Goal: Information Seeking & Learning: Learn about a topic

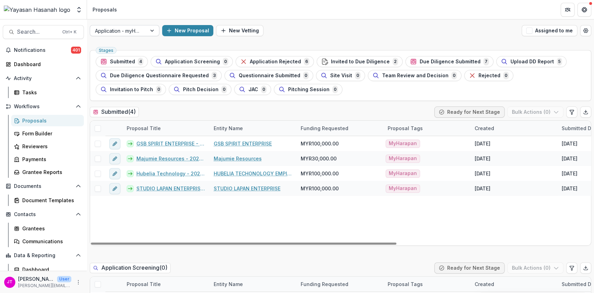
click at [139, 32] on div at bounding box center [118, 30] width 47 height 9
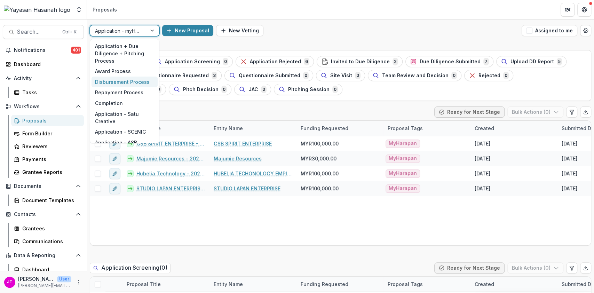
click at [115, 78] on div "Disbursement Process" at bounding box center [125, 82] width 66 height 11
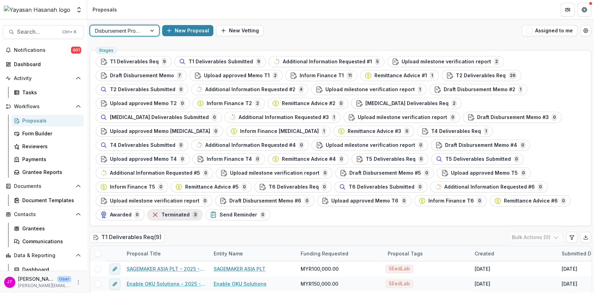
click at [190, 212] on span "Terminated" at bounding box center [175, 215] width 28 height 6
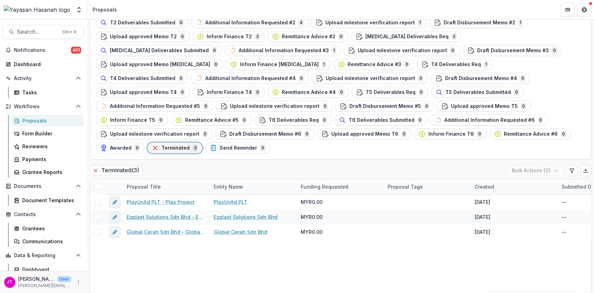
scroll to position [30, 0]
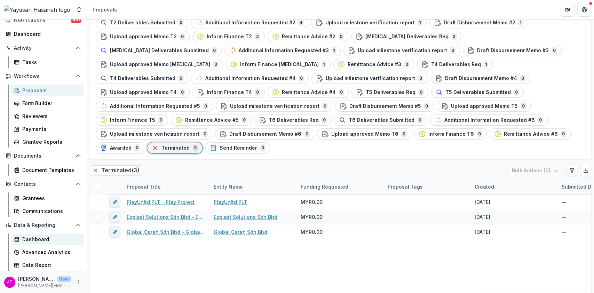
click at [35, 236] on div "Dashboard" at bounding box center [50, 239] width 56 height 7
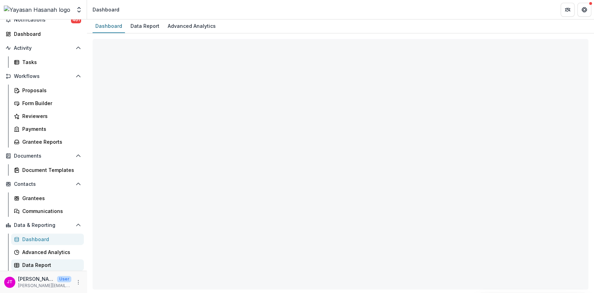
click at [24, 262] on div "Data Report" at bounding box center [50, 264] width 56 height 7
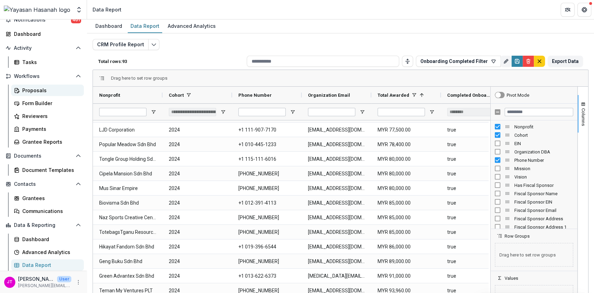
click at [27, 92] on div "Proposals" at bounding box center [50, 90] width 56 height 7
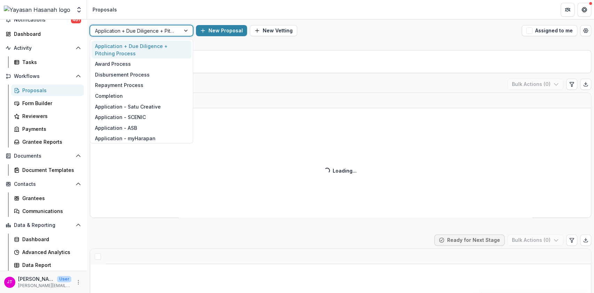
click at [412, 41] on div "16 results available. Use Up and Down to choose options, press Enter to select …" at bounding box center [340, 30] width 507 height 22
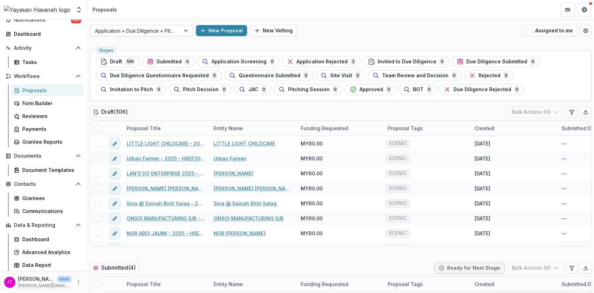
click at [160, 33] on div at bounding box center [135, 30] width 80 height 9
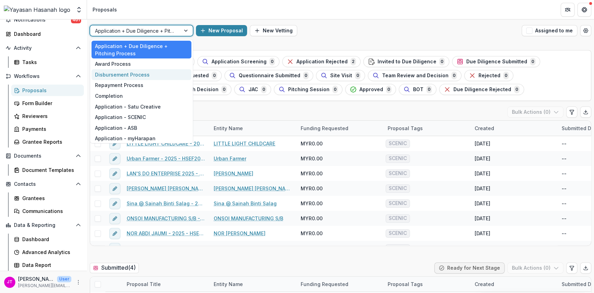
click at [132, 76] on div "Disbursement Process" at bounding box center [142, 74] width 100 height 11
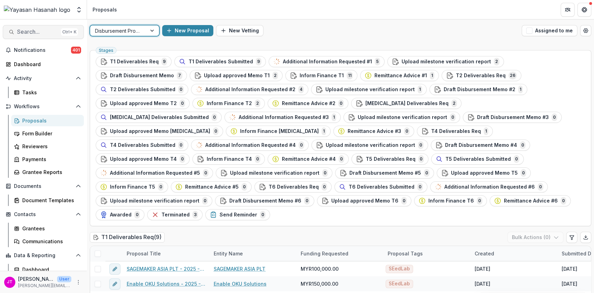
click at [38, 34] on span "Search..." at bounding box center [37, 32] width 41 height 7
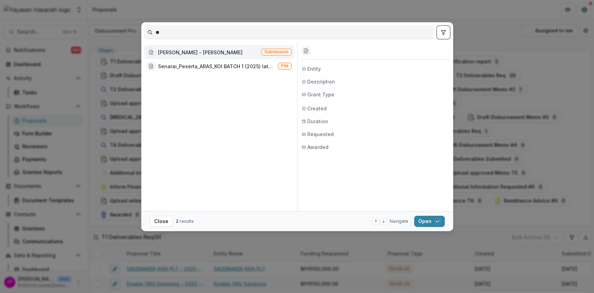
type input "*"
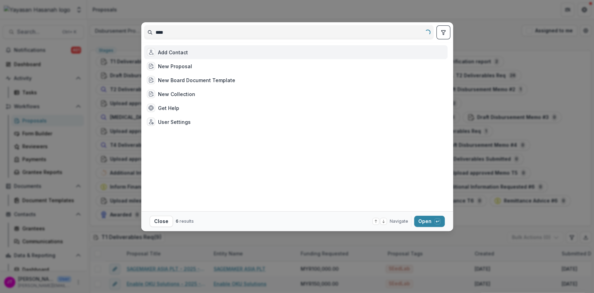
type input "*****"
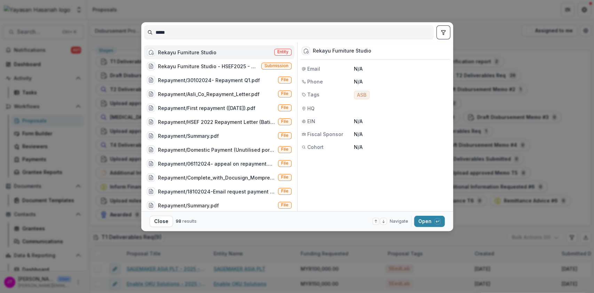
click at [187, 54] on div "Rekayu Furniture Studio" at bounding box center [187, 52] width 58 height 7
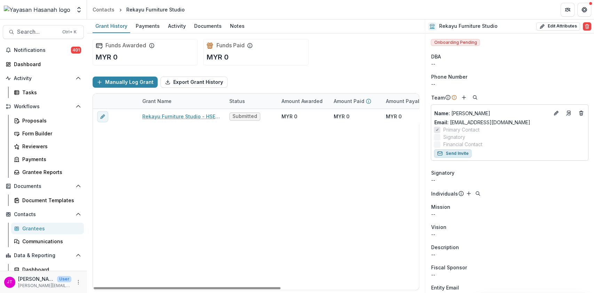
click at [450, 153] on button "Send Invite" at bounding box center [453, 153] width 38 height 8
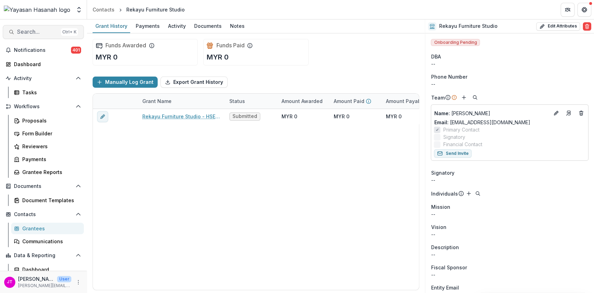
click at [36, 34] on span "Search..." at bounding box center [37, 32] width 41 height 7
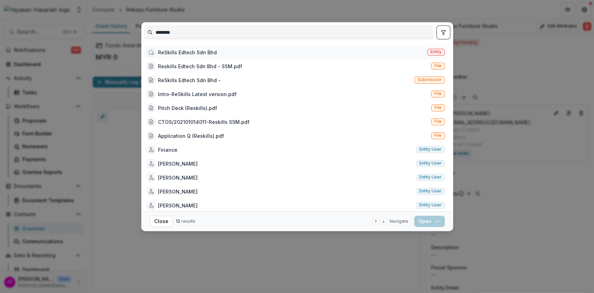
type input "********"
click at [187, 54] on div "ReSkills Edtech Sdn Bhd" at bounding box center [187, 52] width 59 height 7
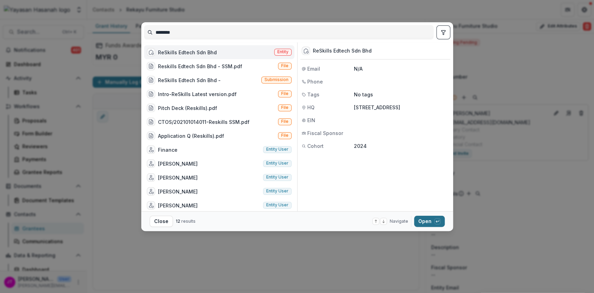
click at [437, 220] on icon "button" at bounding box center [437, 221] width 4 height 4
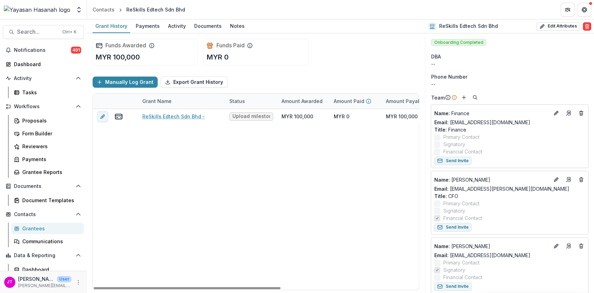
click at [176, 116] on link "ReSkills Edtech Sdn Bhd -" at bounding box center [173, 116] width 63 height 7
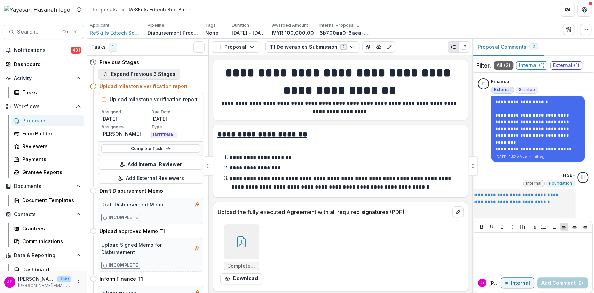
click at [164, 77] on button "Expand Previous 3 Stages" at bounding box center [139, 74] width 82 height 11
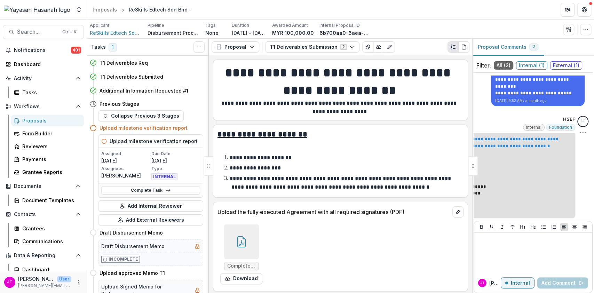
scroll to position [61, 0]
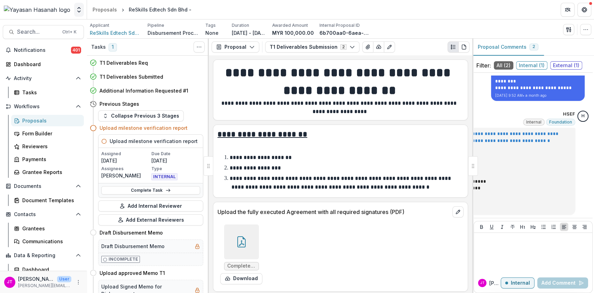
click at [79, 8] on polyline "Open entity switcher" at bounding box center [79, 7] width 3 height 1
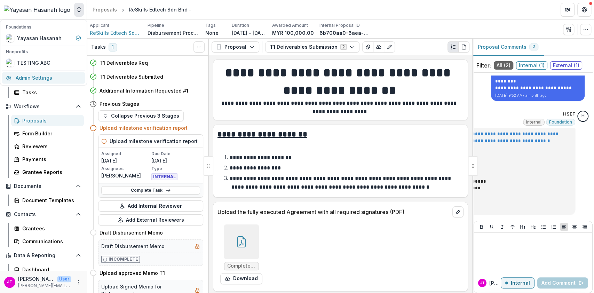
click at [49, 79] on link "Admin Settings" at bounding box center [44, 77] width 84 height 11
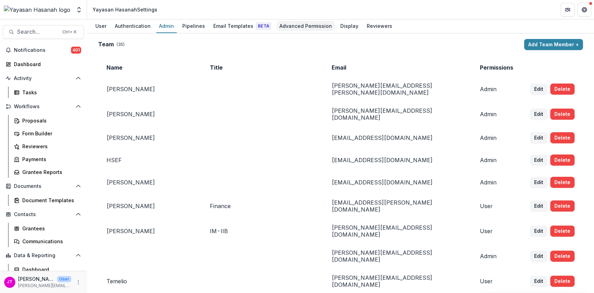
click at [291, 29] on div "Advanced Permission" at bounding box center [306, 26] width 58 height 10
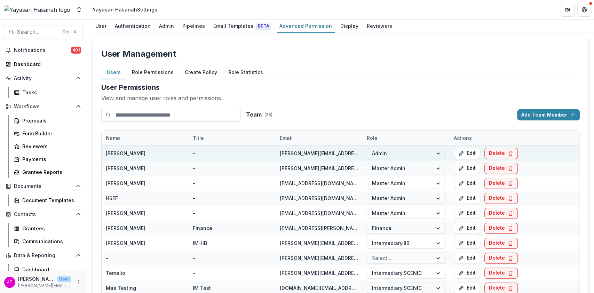
click at [384, 151] on div at bounding box center [400, 153] width 56 height 9
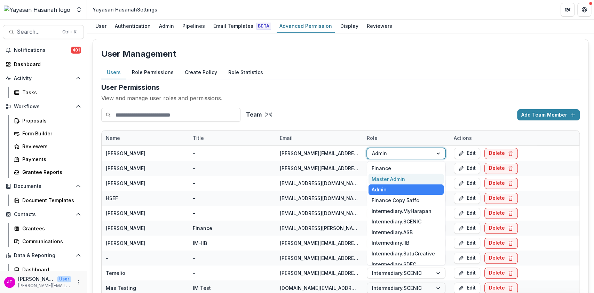
click at [386, 177] on div "Master Admin" at bounding box center [406, 179] width 75 height 11
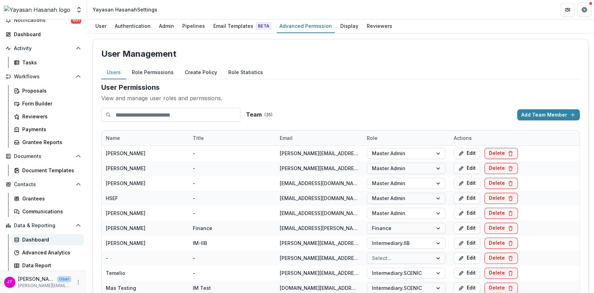
scroll to position [30, 0]
click at [28, 252] on div "Advanced Analytics" at bounding box center [50, 251] width 56 height 7
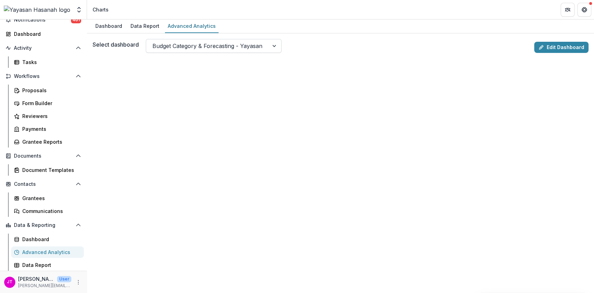
click at [187, 47] on div at bounding box center [207, 46] width 110 height 10
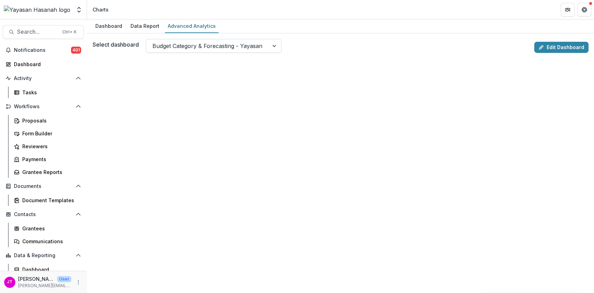
click at [173, 49] on div at bounding box center [207, 46] width 110 height 10
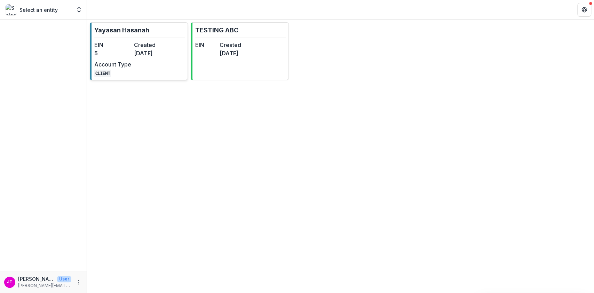
click at [159, 46] on dt "Created" at bounding box center [152, 45] width 37 height 8
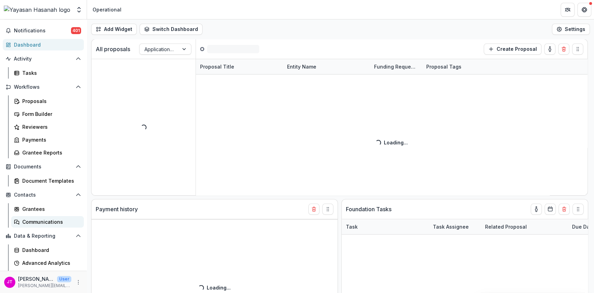
scroll to position [30, 0]
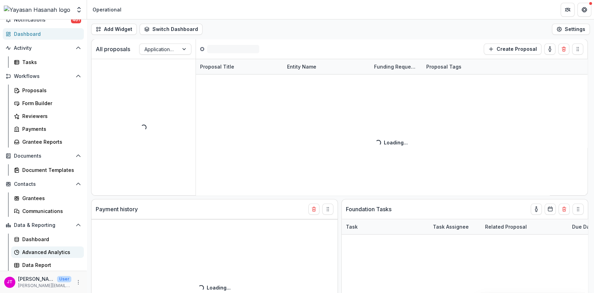
click at [33, 254] on div "Advanced Analytics" at bounding box center [50, 251] width 56 height 7
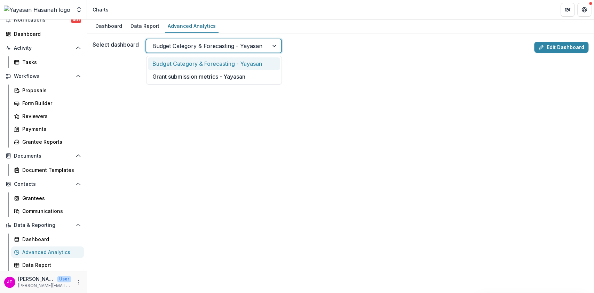
click at [179, 46] on div at bounding box center [207, 46] width 110 height 10
click at [114, 26] on div "Dashboard" at bounding box center [109, 26] width 32 height 10
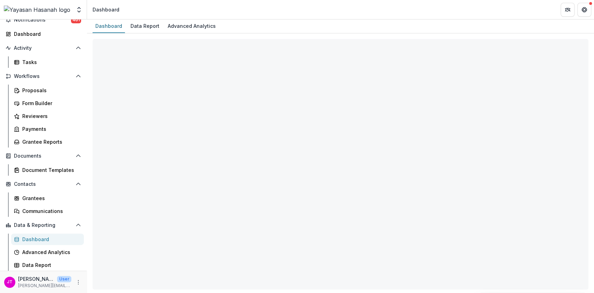
select select "**********"
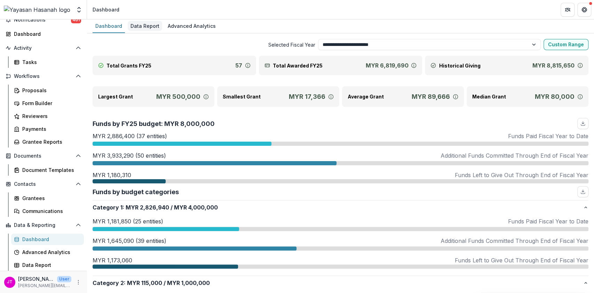
click at [146, 26] on div "Data Report" at bounding box center [145, 26] width 34 height 10
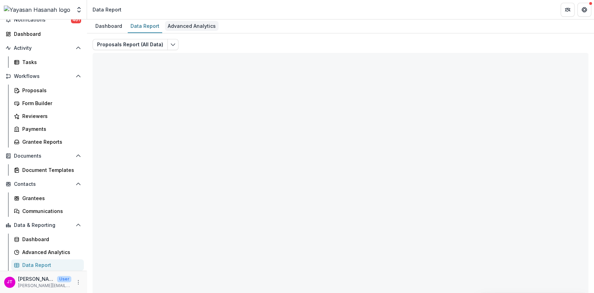
click at [180, 24] on div "Advanced Analytics" at bounding box center [192, 26] width 54 height 10
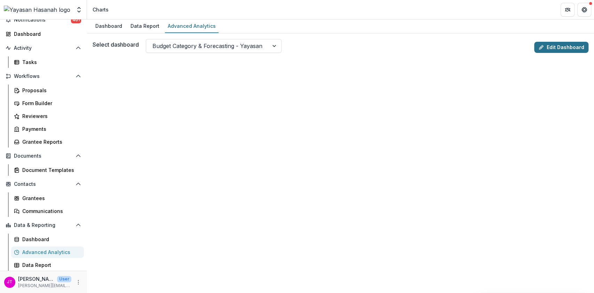
click at [560, 50] on link "Edit Dashboard" at bounding box center [561, 47] width 54 height 11
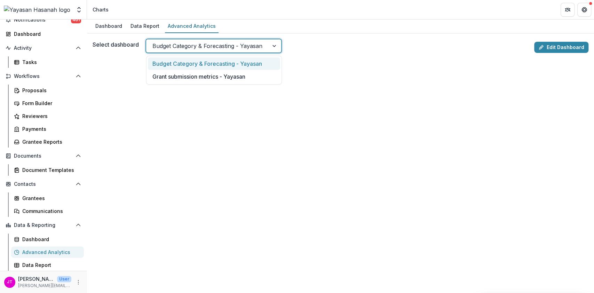
click at [180, 49] on div at bounding box center [207, 46] width 110 height 10
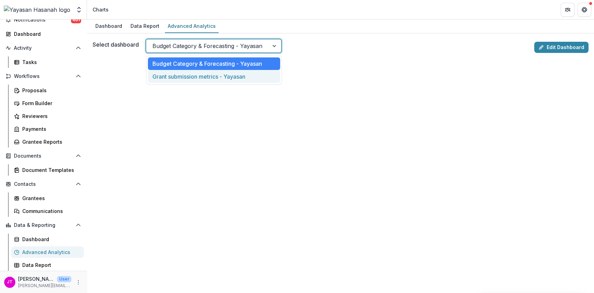
click at [172, 74] on div "Grant submission metrics - Yayasan" at bounding box center [214, 76] width 132 height 13
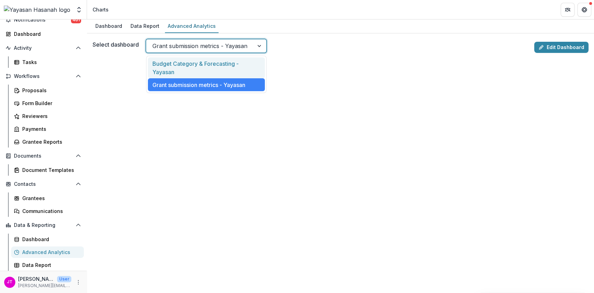
click at [195, 46] on div at bounding box center [199, 46] width 95 height 10
click at [189, 63] on div "Budget Category & Forecasting - Yayasan" at bounding box center [206, 67] width 117 height 21
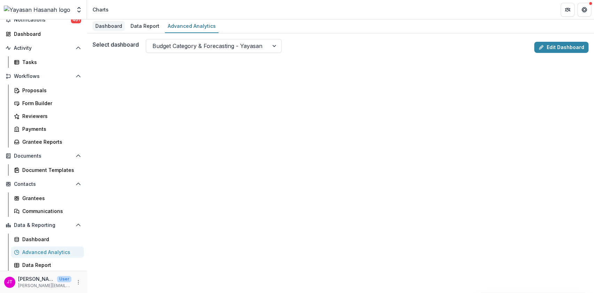
click at [108, 30] on div "Dashboard" at bounding box center [109, 26] width 32 height 10
select select "**********"
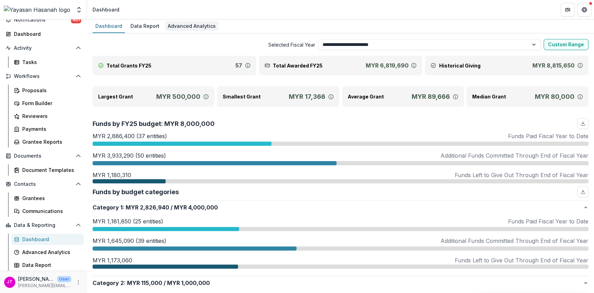
click at [200, 22] on div "Advanced Analytics" at bounding box center [192, 26] width 54 height 10
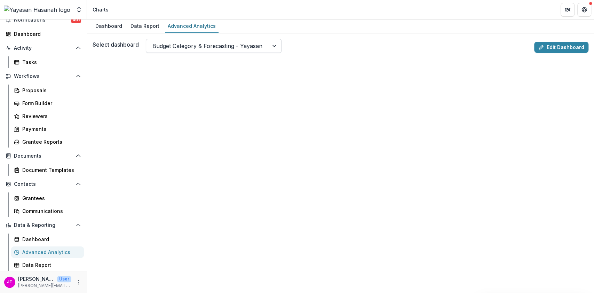
click at [269, 43] on div "Budget Category & Forecasting - Yayasan" at bounding box center [207, 45] width 122 height 11
click at [199, 47] on div at bounding box center [207, 46] width 110 height 10
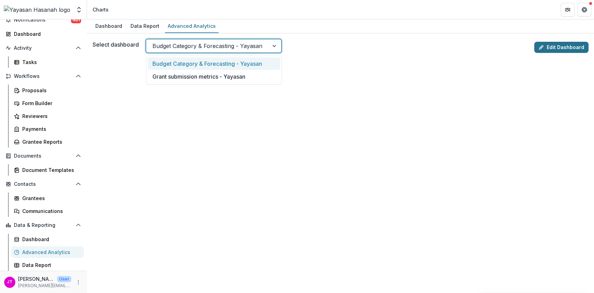
click at [551, 49] on link "Edit Dashboard" at bounding box center [561, 47] width 54 height 11
